Goal: Task Accomplishment & Management: Use online tool/utility

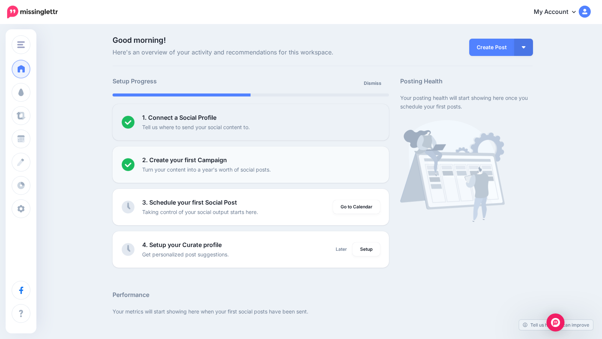
click at [255, 162] on div "2. Create your first Campaign Turn your content into a year's worth of social p…" at bounding box center [261, 164] width 238 height 18
click at [191, 154] on li "2. Create your first Campaign Turn your content into a year's worth of social p…" at bounding box center [251, 164] width 277 height 36
click at [191, 160] on b "2. Create your first Campaign" at bounding box center [184, 160] width 85 height 8
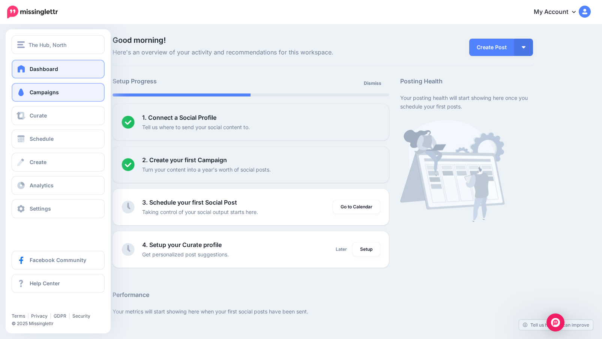
click at [36, 93] on span "Campaigns" at bounding box center [44, 92] width 29 height 6
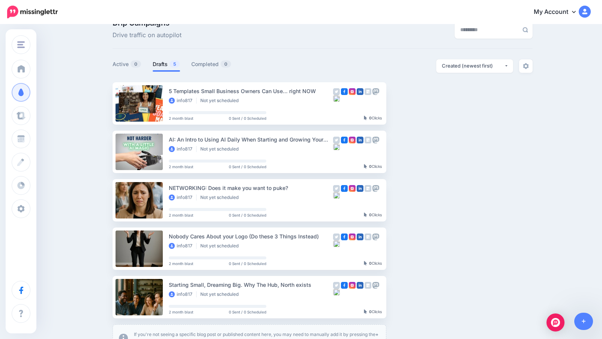
scroll to position [24, 0]
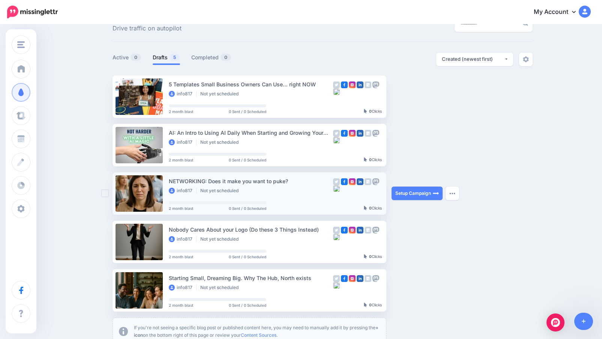
click at [151, 186] on link at bounding box center [139, 193] width 47 height 36
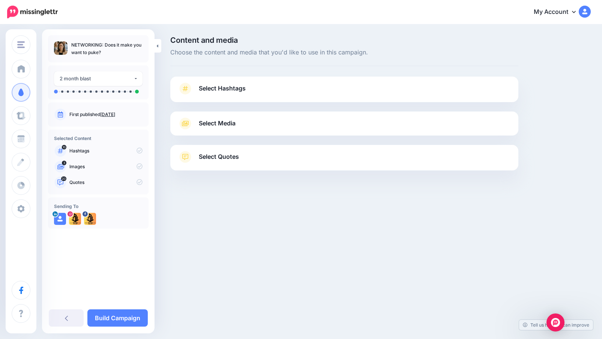
click at [214, 126] on span "Select Media" at bounding box center [217, 123] width 37 height 10
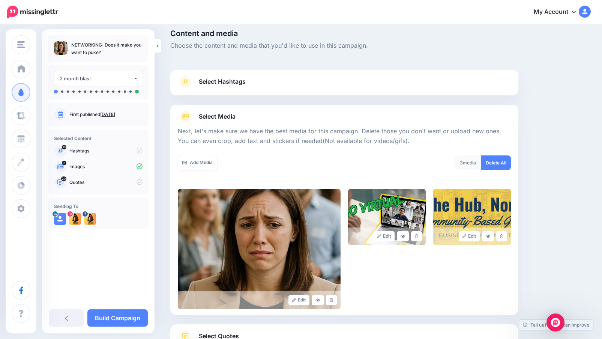
scroll to position [14, 0]
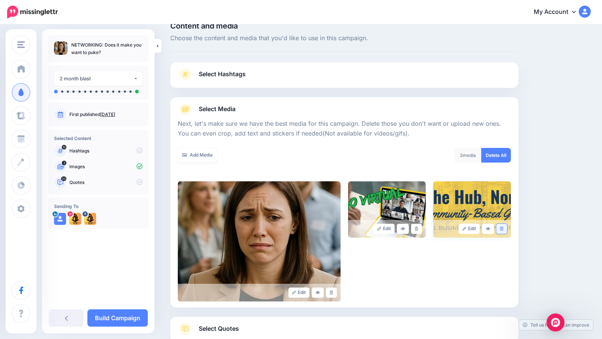
click at [502, 228] on icon at bounding box center [501, 229] width 3 height 4
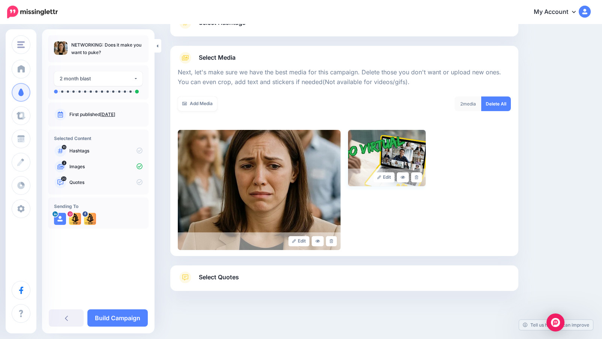
scroll to position [65, 0]
click at [194, 277] on link "Select Quotes" at bounding box center [344, 282] width 333 height 20
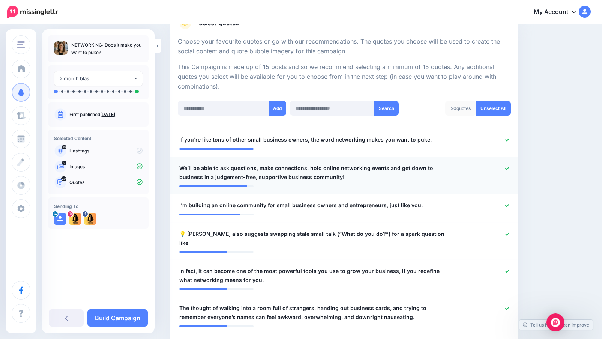
scroll to position [134, 0]
click at [507, 166] on icon at bounding box center [507, 168] width 4 height 4
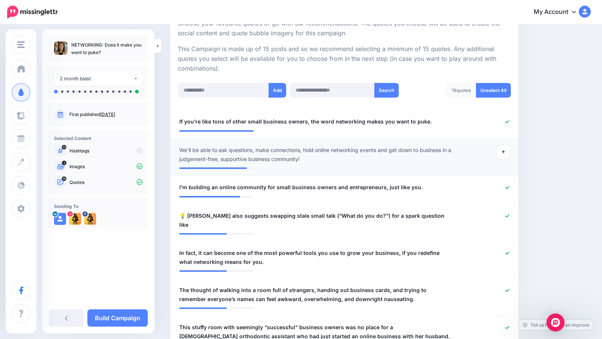
scroll to position [157, 0]
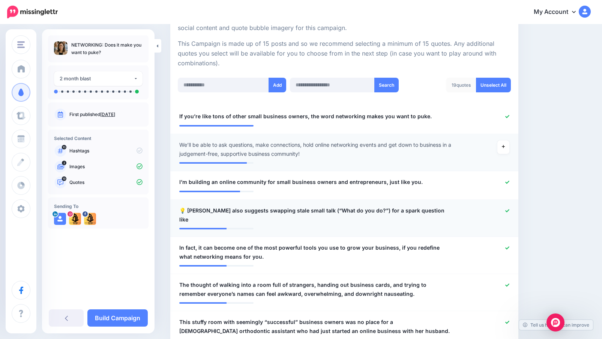
click at [430, 206] on div "**********" at bounding box center [316, 215] width 285 height 18
click at [416, 208] on span "💡 [PERSON_NAME] also suggests swapping stale small talk (“What do you do?”) for…" at bounding box center [316, 215] width 274 height 18
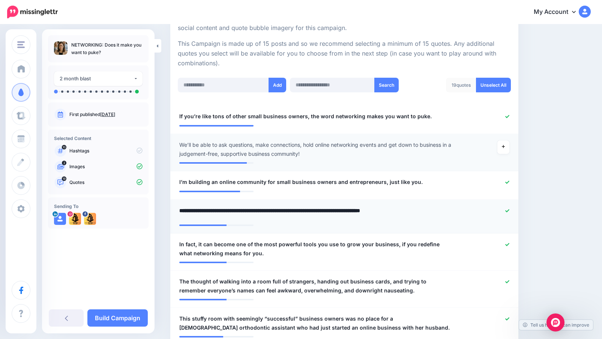
click at [209, 209] on textarea "**********" at bounding box center [316, 213] width 274 height 15
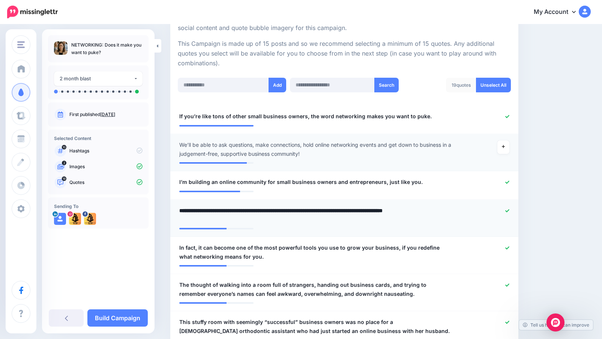
click at [252, 209] on textarea "**********" at bounding box center [316, 215] width 274 height 18
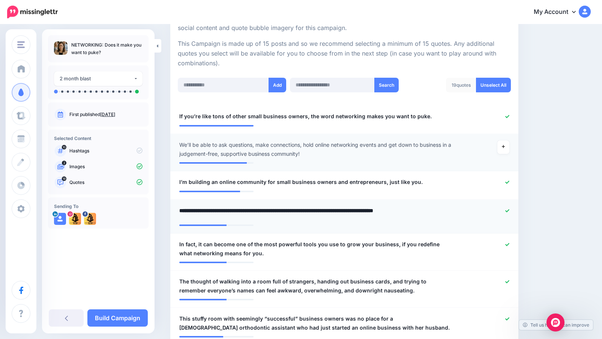
click at [448, 208] on textarea "**********" at bounding box center [316, 213] width 274 height 15
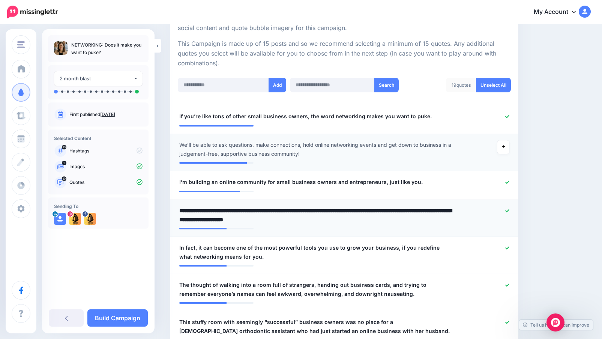
type textarea "**********"
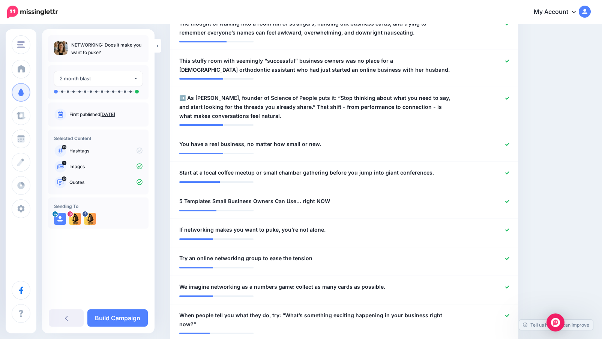
scroll to position [434, 0]
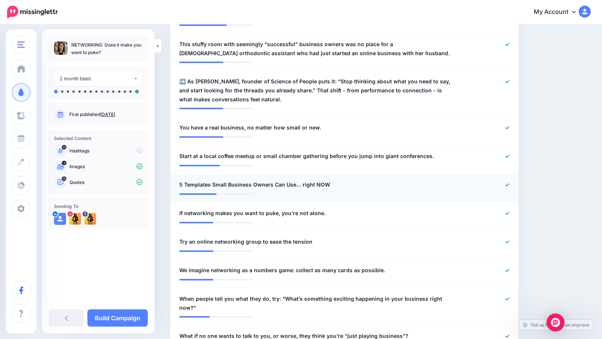
click at [508, 183] on icon at bounding box center [507, 185] width 4 height 4
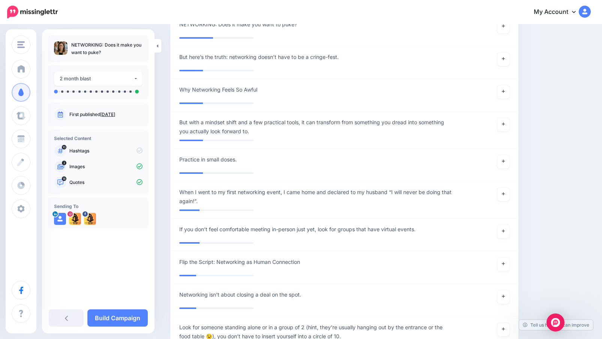
scroll to position [903, 0]
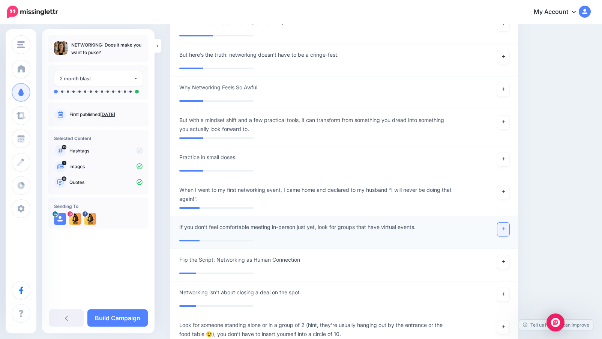
click at [503, 227] on icon at bounding box center [503, 228] width 3 height 3
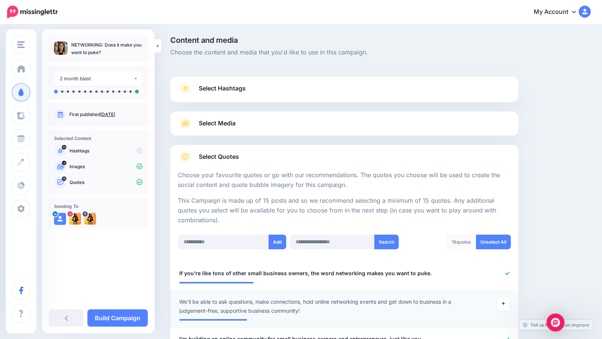
scroll to position [0, 0]
click at [268, 91] on link "Select Hashtags" at bounding box center [344, 93] width 333 height 20
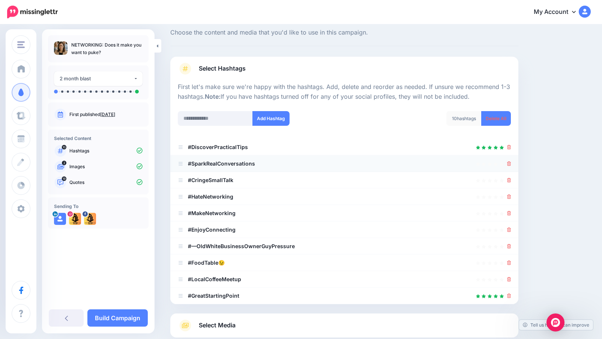
scroll to position [23, 0]
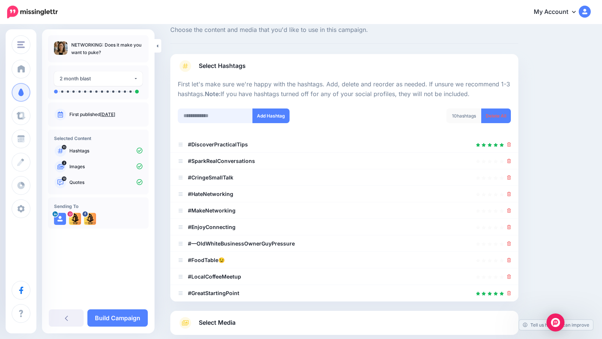
click at [222, 115] on input "text" at bounding box center [215, 115] width 75 height 15
type input "**********"
click at [258, 114] on button "Add Hashtag" at bounding box center [270, 115] width 37 height 15
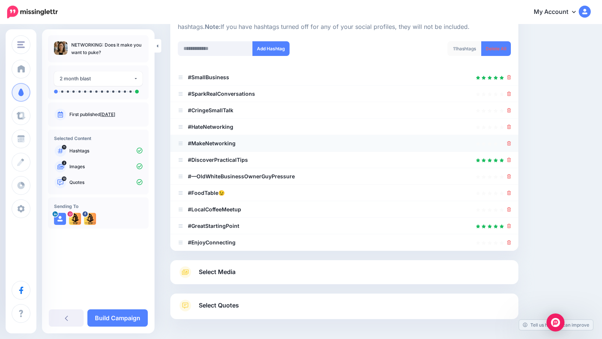
scroll to position [82, 0]
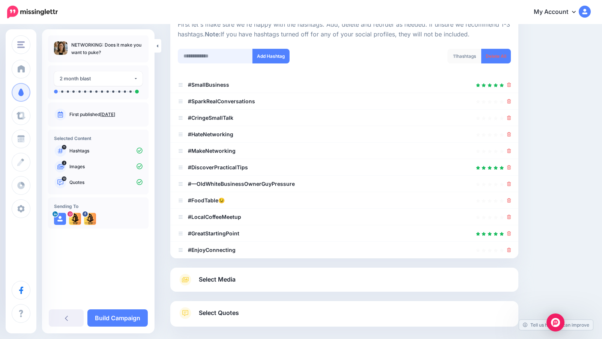
click at [232, 57] on input "text" at bounding box center [215, 56] width 75 height 15
type input "**********"
click at [267, 50] on button "Add Hashtag" at bounding box center [270, 56] width 37 height 15
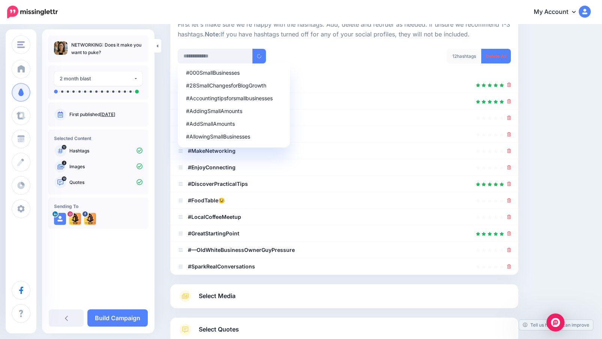
scroll to position [134, 0]
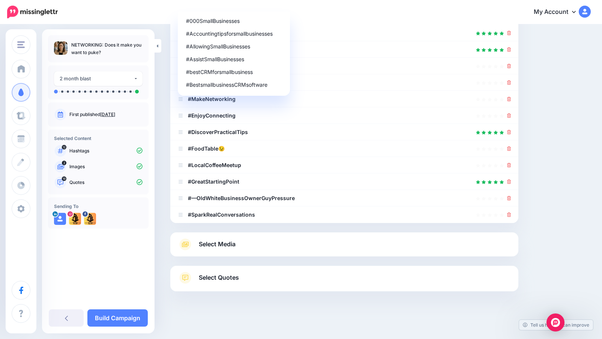
click at [549, 93] on div "Content and media Choose the content and media that you'd like to use in this c…" at bounding box center [380, 115] width 431 height 426
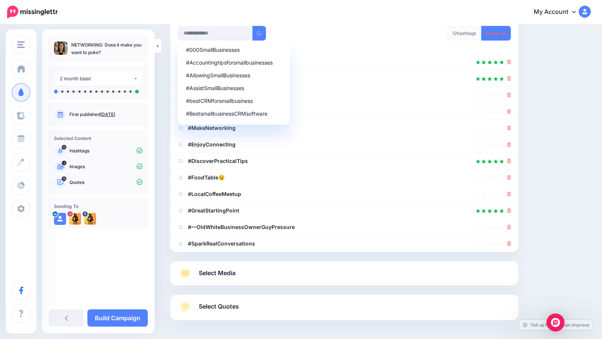
scroll to position [100, 0]
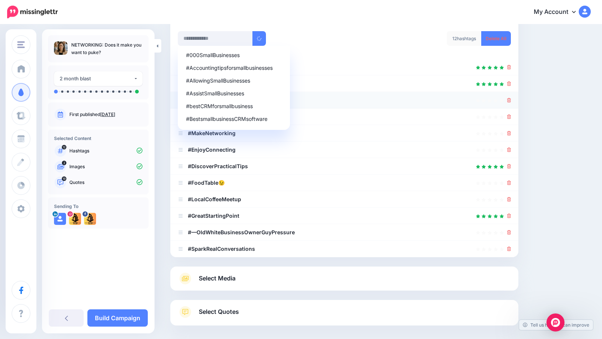
click at [509, 99] on icon at bounding box center [509, 100] width 4 height 5
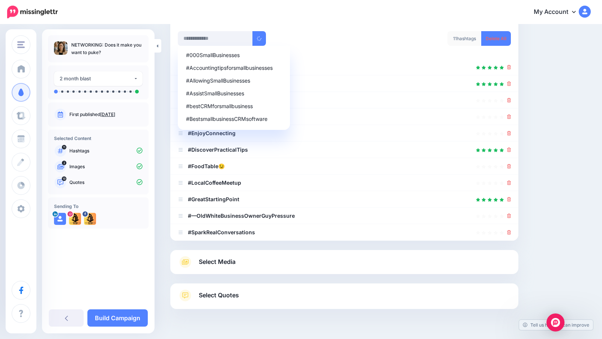
click at [290, 39] on div "#000SmallBusinesses #Accountingtipsforsmallbusinesses #AllowingSmallBusinesses …" at bounding box center [258, 38] width 161 height 15
click at [221, 36] on input "text" at bounding box center [215, 38] width 75 height 15
click at [245, 106] on div "#AspiringEntrepreneur" at bounding box center [234, 106] width 96 height 5
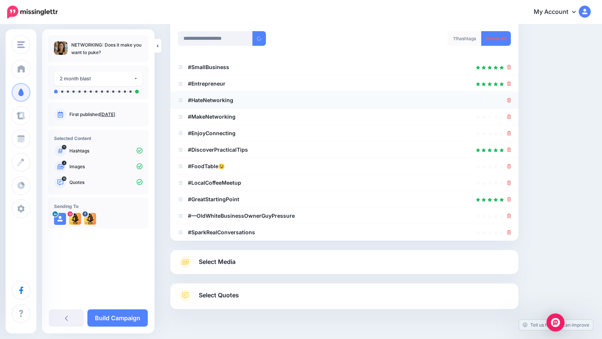
click at [511, 98] on icon at bounding box center [509, 100] width 4 height 5
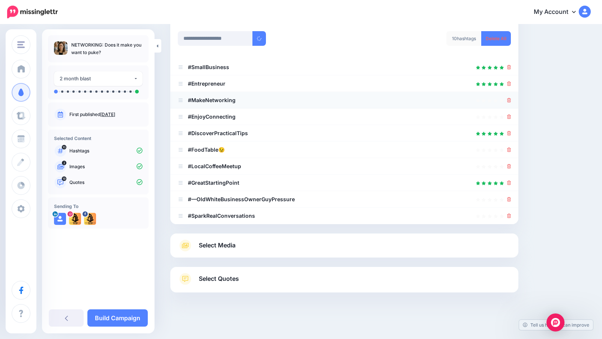
click at [510, 98] on icon at bounding box center [509, 100] width 4 height 5
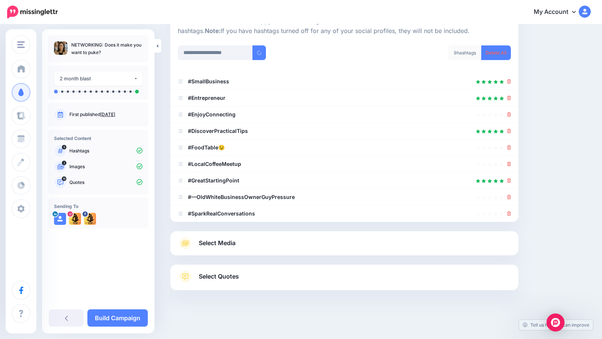
scroll to position [84, 0]
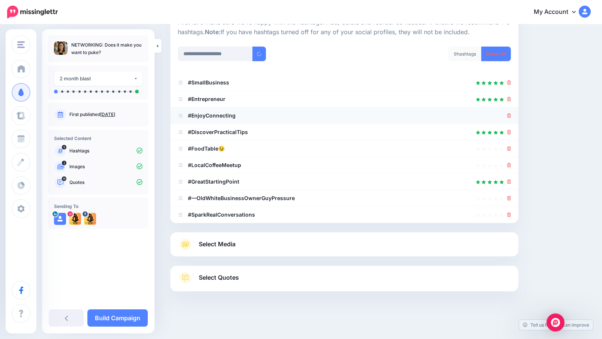
click at [507, 113] on icon at bounding box center [509, 115] width 4 height 5
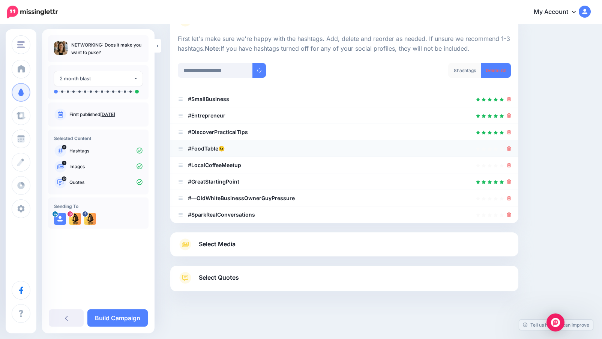
click at [508, 146] on icon at bounding box center [509, 148] width 4 height 5
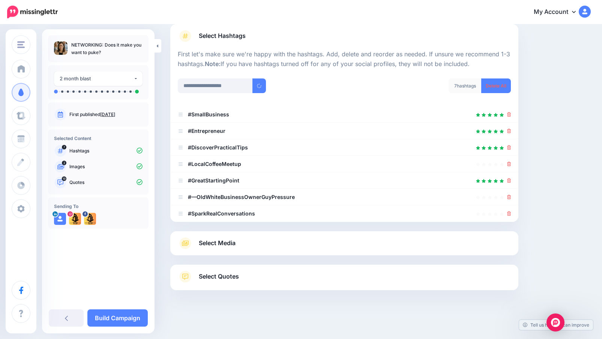
scroll to position [51, 0]
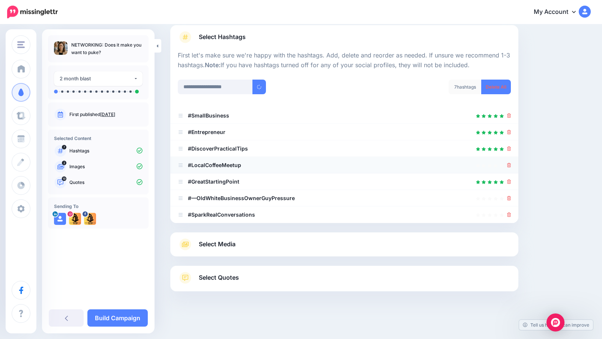
click at [510, 163] on icon at bounding box center [509, 165] width 4 height 5
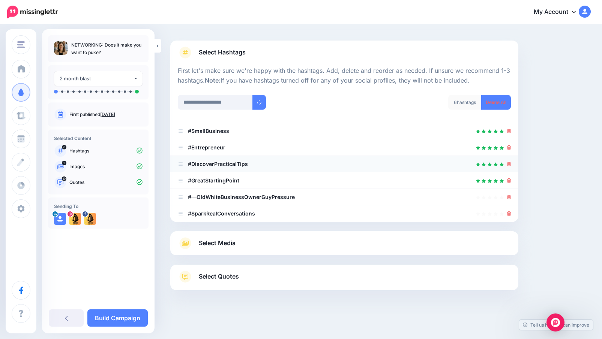
scroll to position [35, 0]
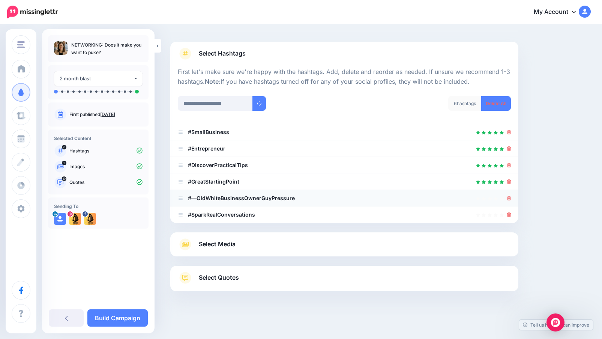
click at [509, 196] on icon at bounding box center [509, 198] width 4 height 5
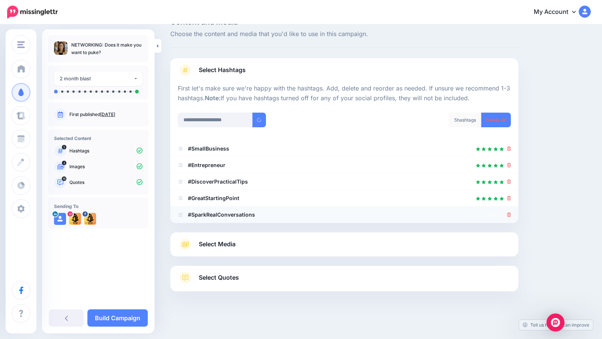
click at [510, 214] on icon at bounding box center [509, 214] width 4 height 5
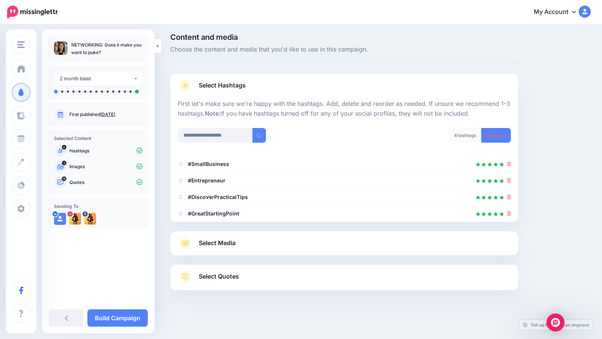
scroll to position [2, 0]
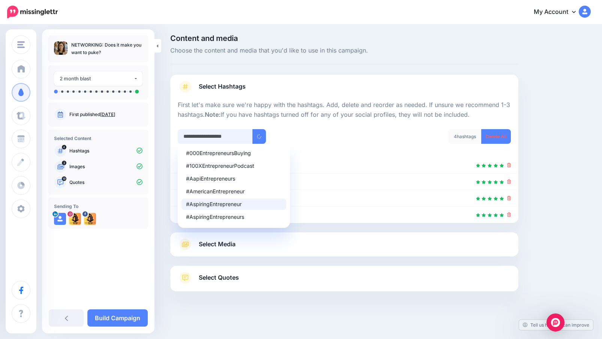
click at [214, 132] on input "**********" at bounding box center [215, 136] width 75 height 15
type input "**********"
click at [253, 133] on button "submit" at bounding box center [259, 136] width 14 height 15
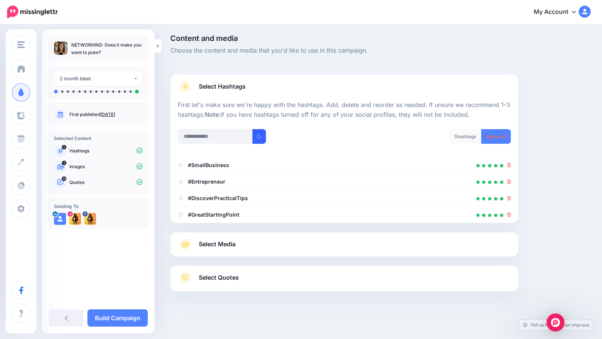
click at [255, 133] on button "submit" at bounding box center [259, 136] width 14 height 15
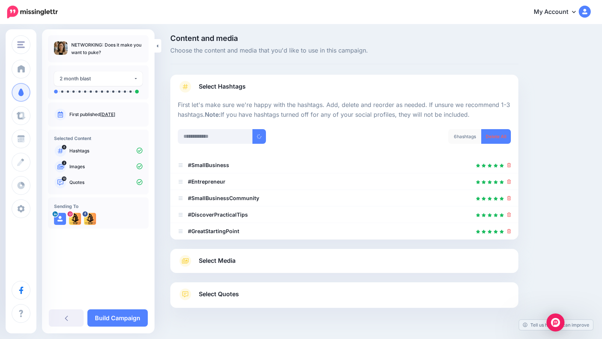
scroll to position [18, 0]
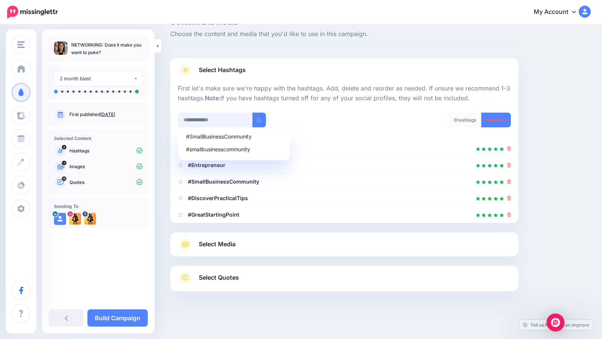
click at [244, 117] on input "text" at bounding box center [215, 120] width 75 height 15
type input "**********"
click at [263, 115] on button "submit" at bounding box center [259, 120] width 14 height 15
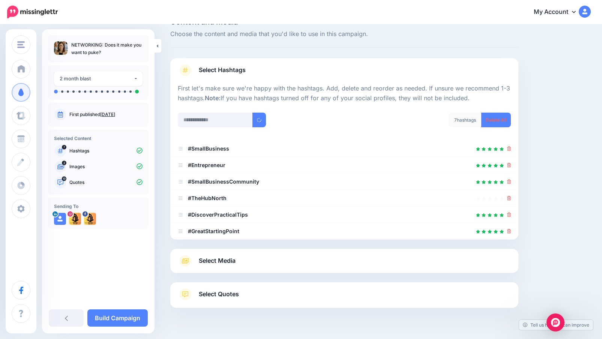
scroll to position [35, 0]
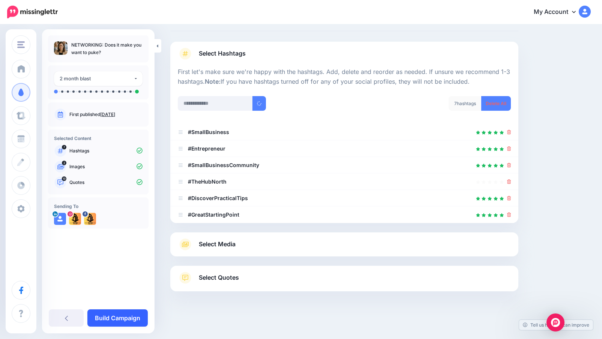
click at [126, 316] on link "Build Campaign" at bounding box center [117, 317] width 60 height 17
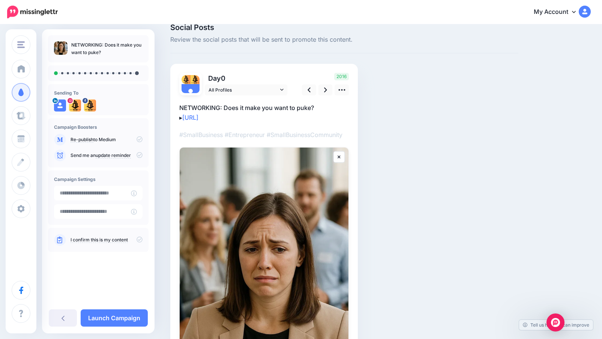
scroll to position [14, 0]
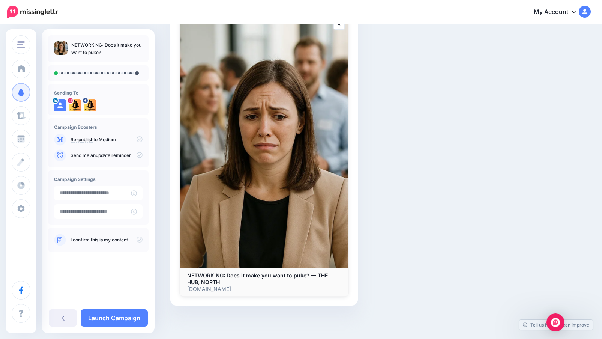
click at [326, 237] on img at bounding box center [264, 141] width 169 height 253
click at [286, 273] on b "NETWORKING: Does it make you want to puke? — THE HUB, NORTH" at bounding box center [257, 278] width 141 height 13
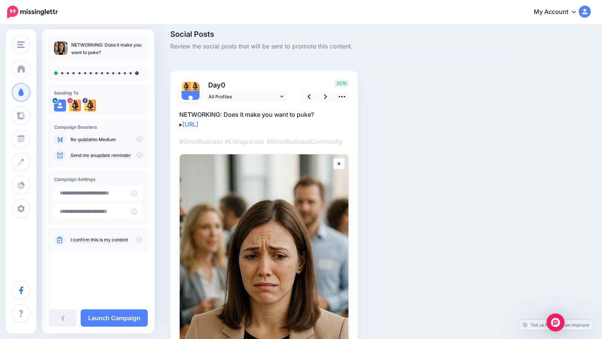
scroll to position [5, 0]
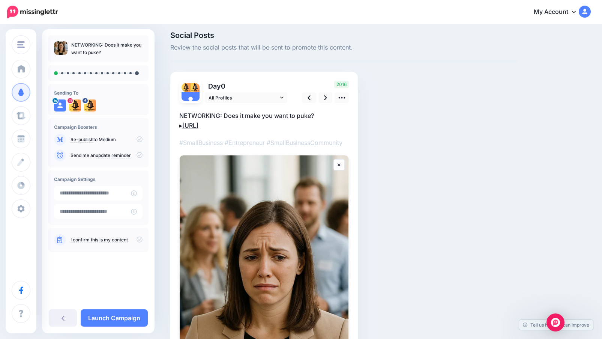
click at [198, 124] on link "https://lttr.ai/AjPqL" at bounding box center [190, 126] width 16 height 8
click at [255, 129] on textarea "**********" at bounding box center [264, 121] width 170 height 20
click at [281, 116] on textarea "**********" at bounding box center [264, 121] width 170 height 20
click at [324, 101] on link at bounding box center [326, 97] width 14 height 11
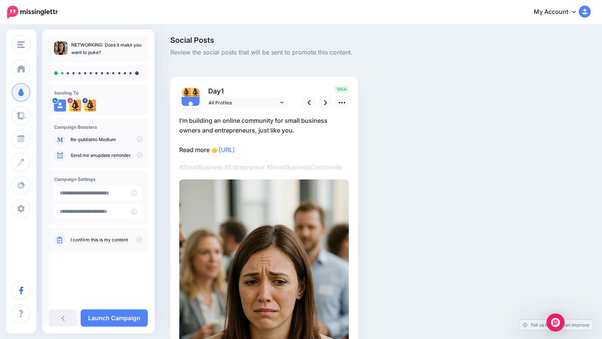
click at [294, 131] on p "I’m building an online community for small business owners and entrepreneurs, j…" at bounding box center [264, 135] width 170 height 39
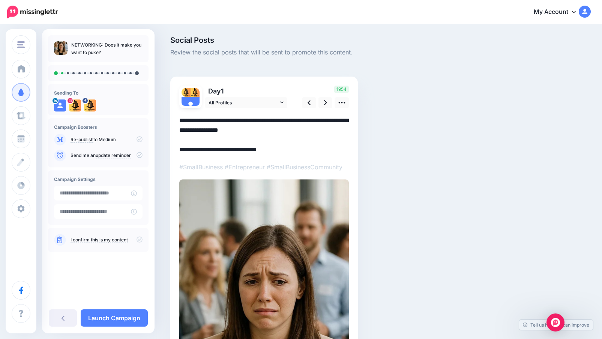
click at [295, 131] on textarea "**********" at bounding box center [264, 135] width 170 height 39
drag, startPoint x: 295, startPoint y: 131, endPoint x: 280, endPoint y: 131, distance: 15.4
click at [280, 131] on textarea "**********" at bounding box center [264, 135] width 170 height 39
drag, startPoint x: 280, startPoint y: 131, endPoint x: 268, endPoint y: 130, distance: 11.7
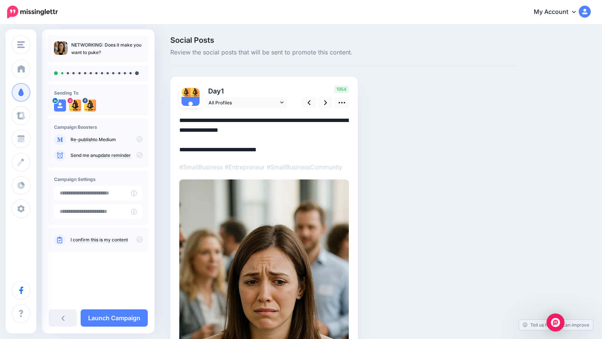
click at [268, 130] on textarea "**********" at bounding box center [264, 135] width 170 height 39
click at [345, 105] on icon at bounding box center [342, 103] width 8 height 8
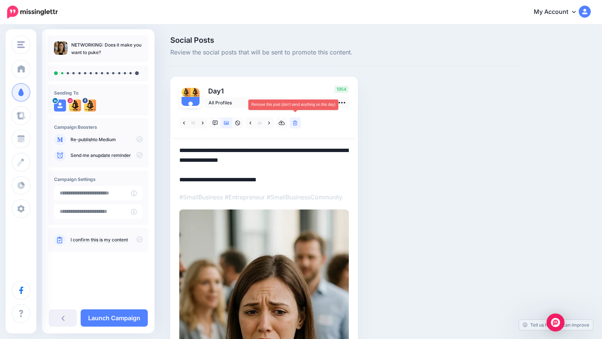
click at [296, 121] on icon at bounding box center [295, 122] width 5 height 5
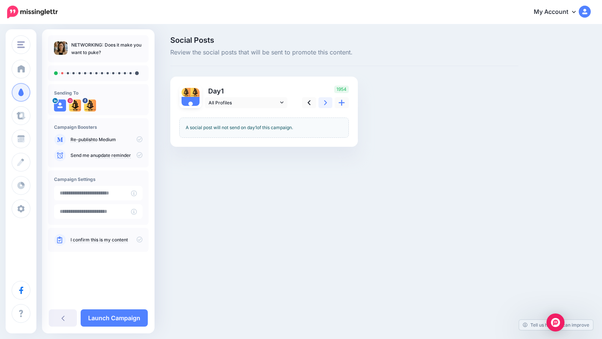
click at [325, 106] on link at bounding box center [326, 102] width 14 height 11
